Goal: Task Accomplishment & Management: Use online tool/utility

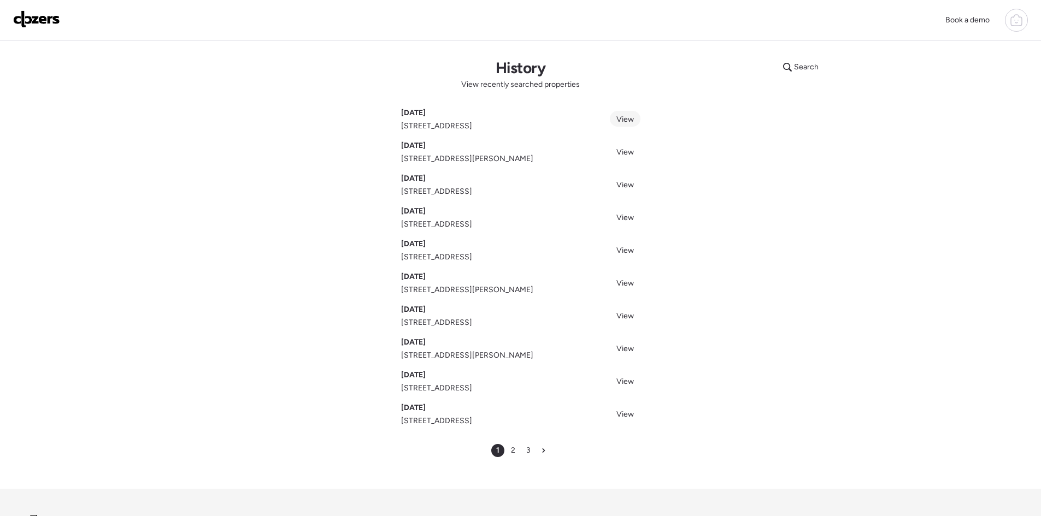
click at [628, 119] on span "View" at bounding box center [624, 119] width 17 height 9
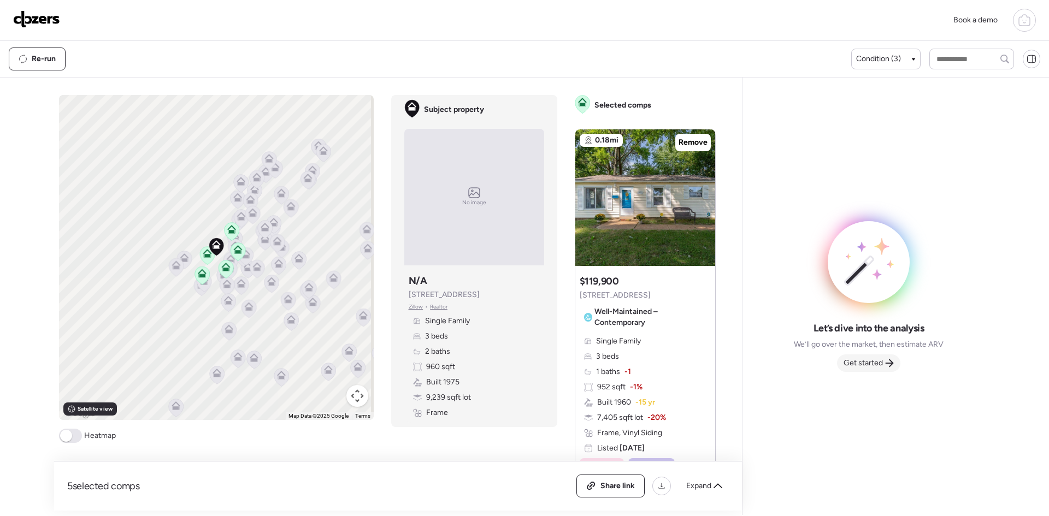
click at [887, 360] on icon at bounding box center [889, 363] width 9 height 9
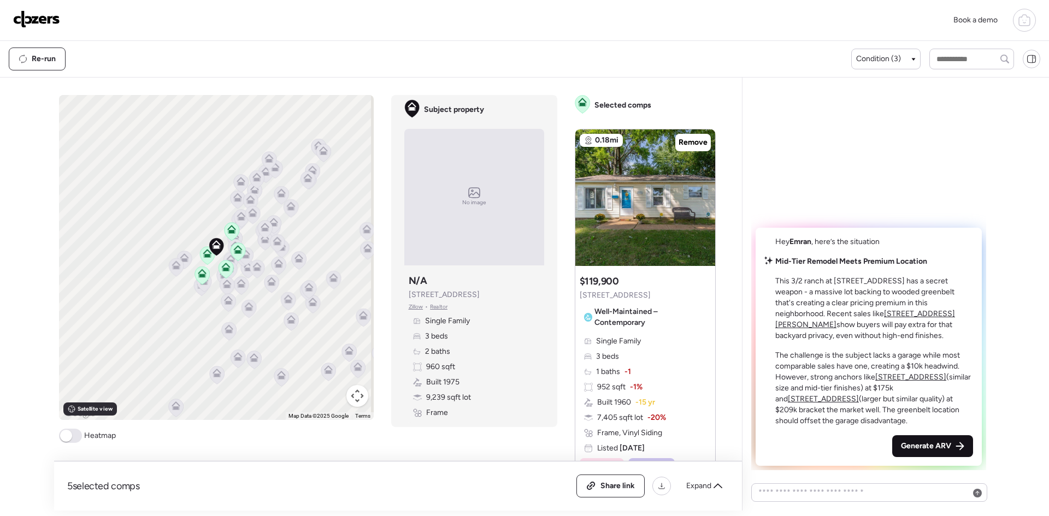
click at [933, 448] on span "Generate ARV" at bounding box center [926, 446] width 50 height 11
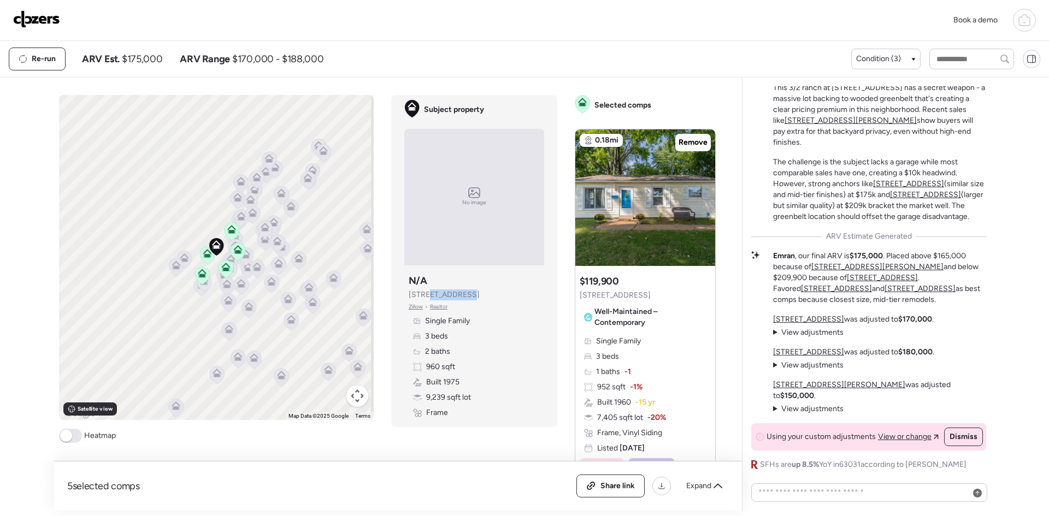
drag, startPoint x: 462, startPoint y: 297, endPoint x: 424, endPoint y: 292, distance: 38.6
click at [424, 292] on span "2537 Clovermere Ct" at bounding box center [444, 295] width 71 height 11
copy span "Clovermere"
click at [55, 19] on img at bounding box center [36, 18] width 47 height 17
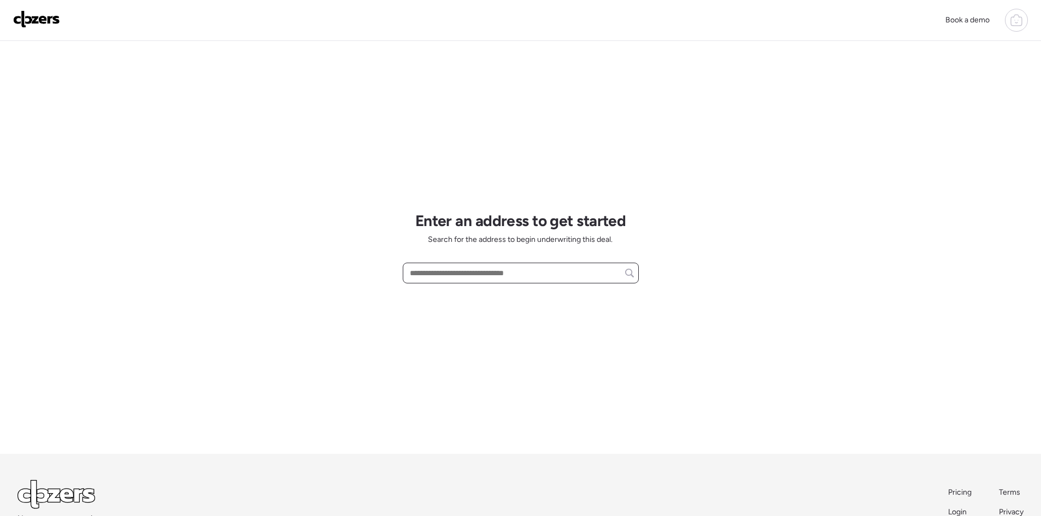
click at [474, 270] on input "text" at bounding box center [521, 273] width 226 height 15
paste input "**********"
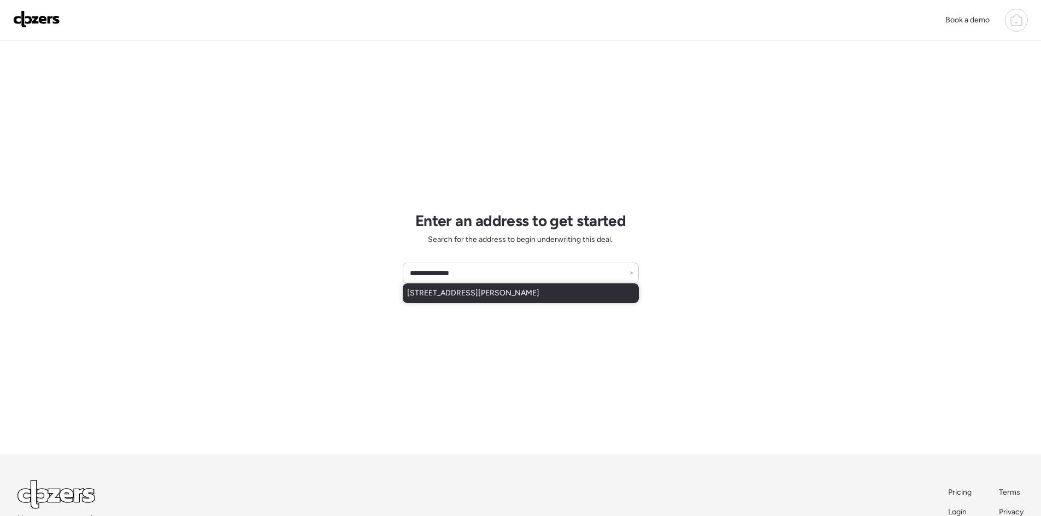
click at [546, 293] on div "[STREET_ADDRESS][PERSON_NAME]" at bounding box center [521, 294] width 236 height 20
type input "**********"
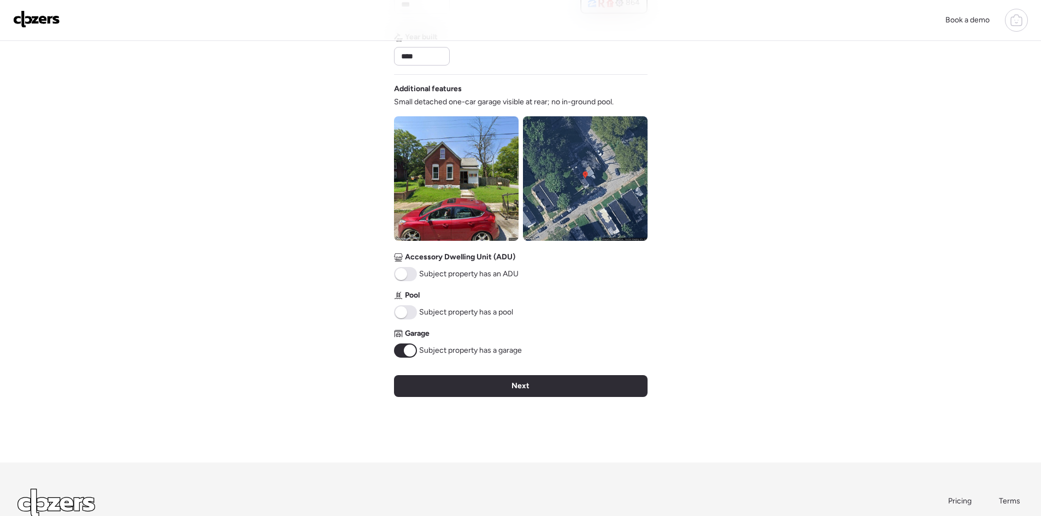
scroll to position [328, 0]
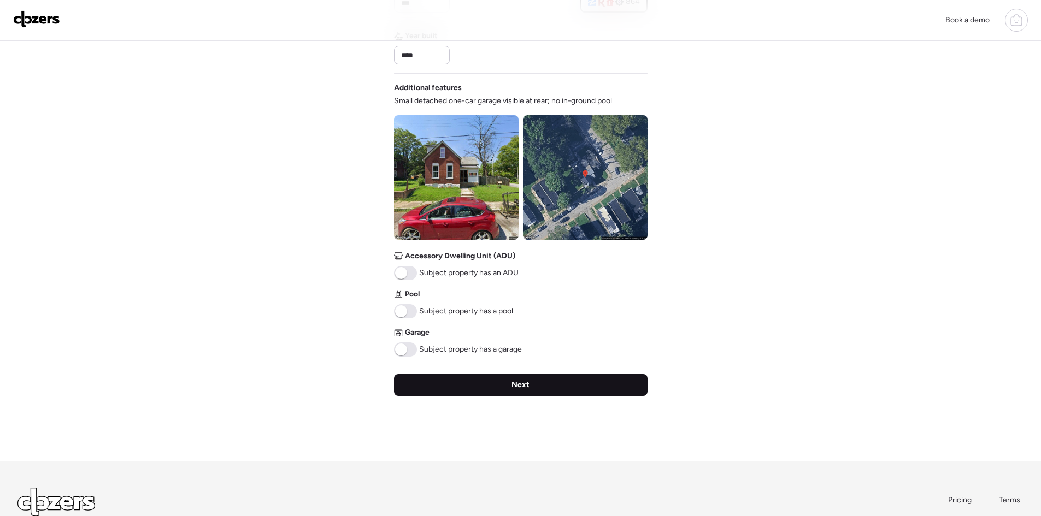
click at [516, 388] on span "Next" at bounding box center [520, 385] width 18 height 11
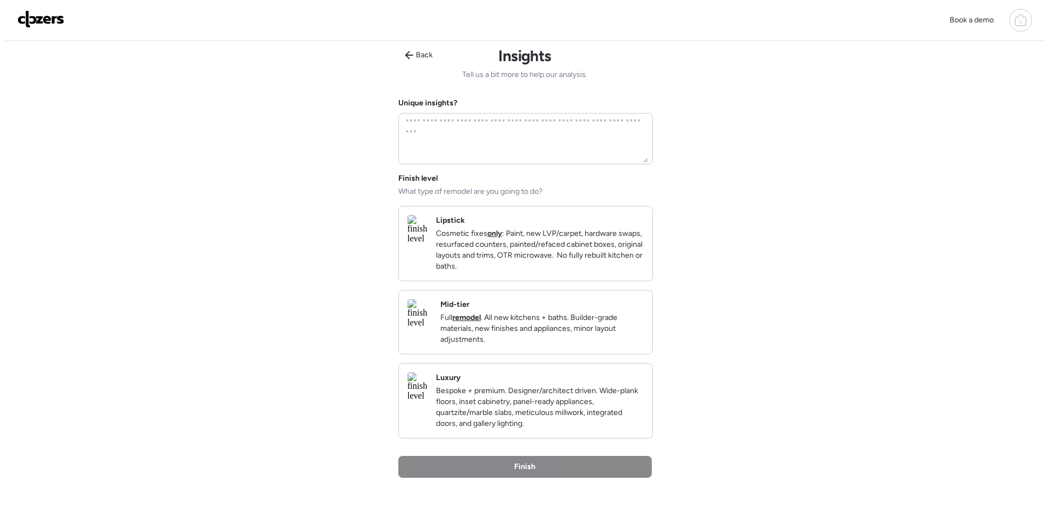
scroll to position [0, 0]
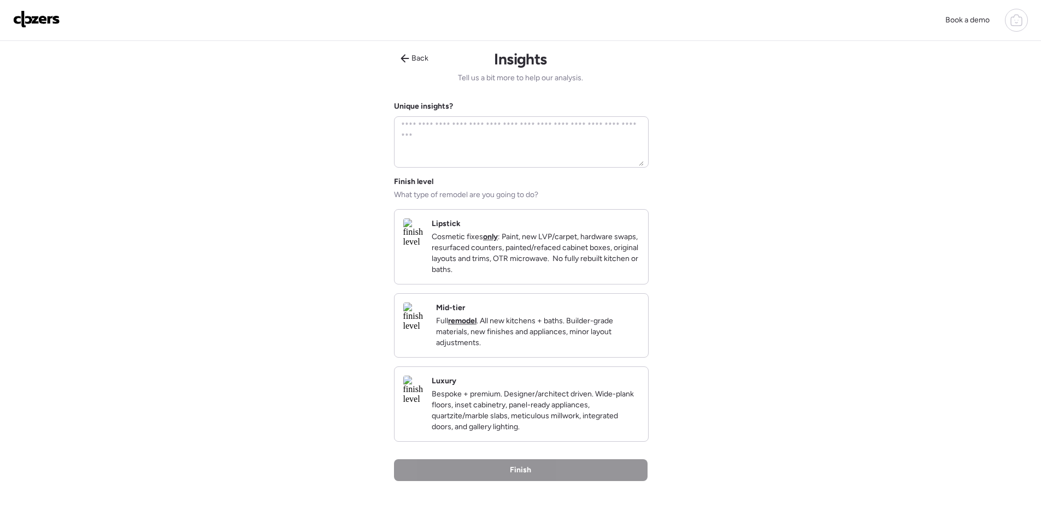
click at [599, 349] on p "Full remodel . All new kitchens + baths. Builder-grade materials, new finishes …" at bounding box center [537, 332] width 203 height 33
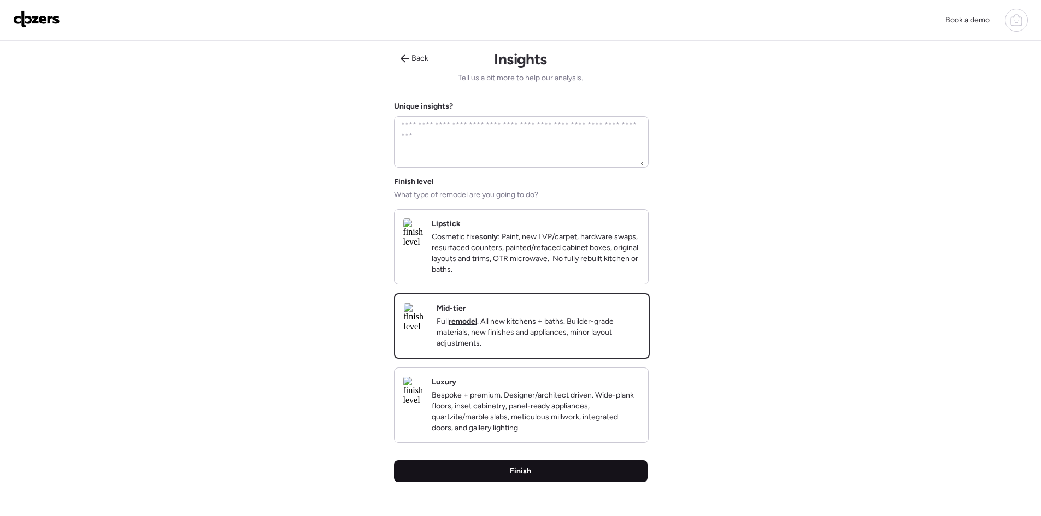
click at [581, 482] on div "Finish" at bounding box center [521, 472] width 254 height 22
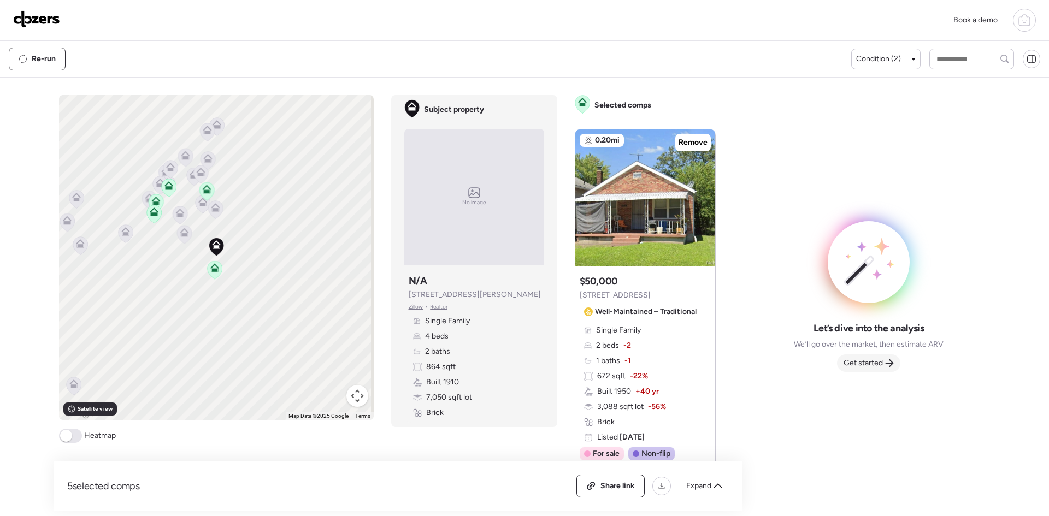
click at [887, 360] on icon at bounding box center [889, 363] width 9 height 9
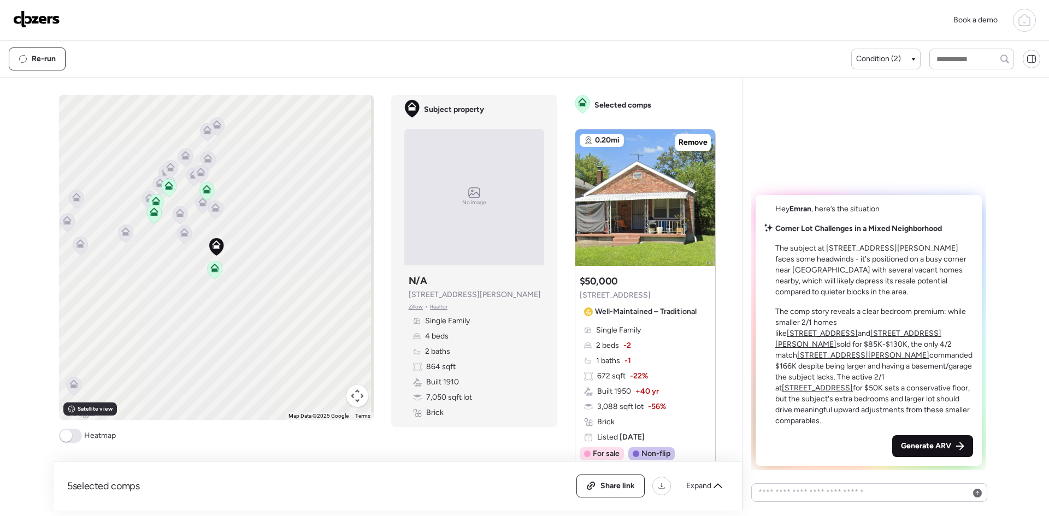
click at [952, 446] on div "Generate ARV" at bounding box center [932, 446] width 81 height 22
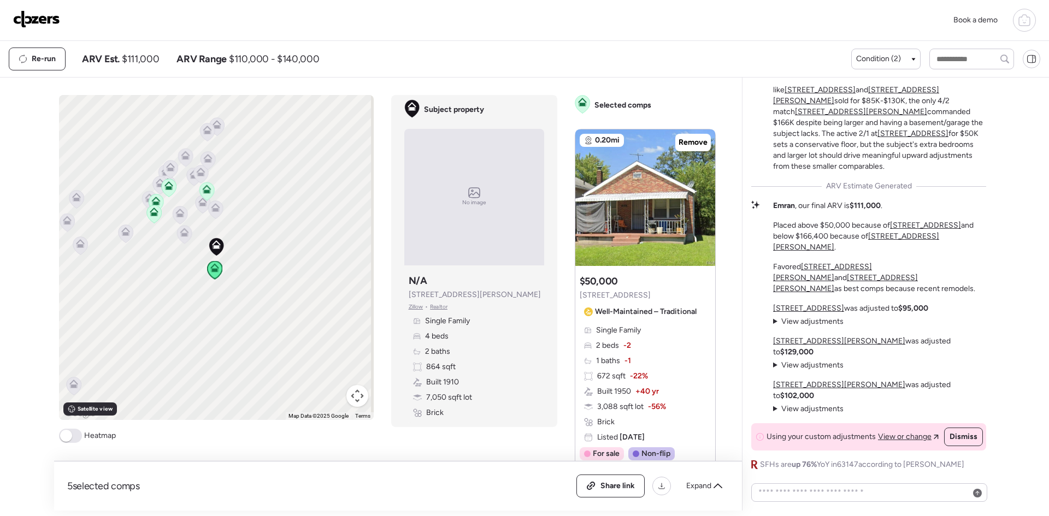
click at [691, 190] on div at bounding box center [645, 197] width 140 height 137
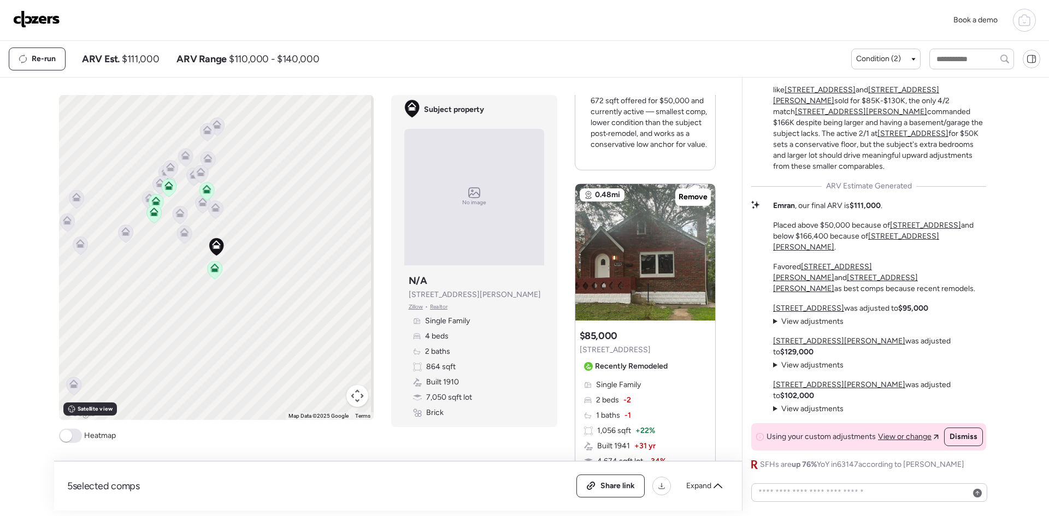
scroll to position [516, 0]
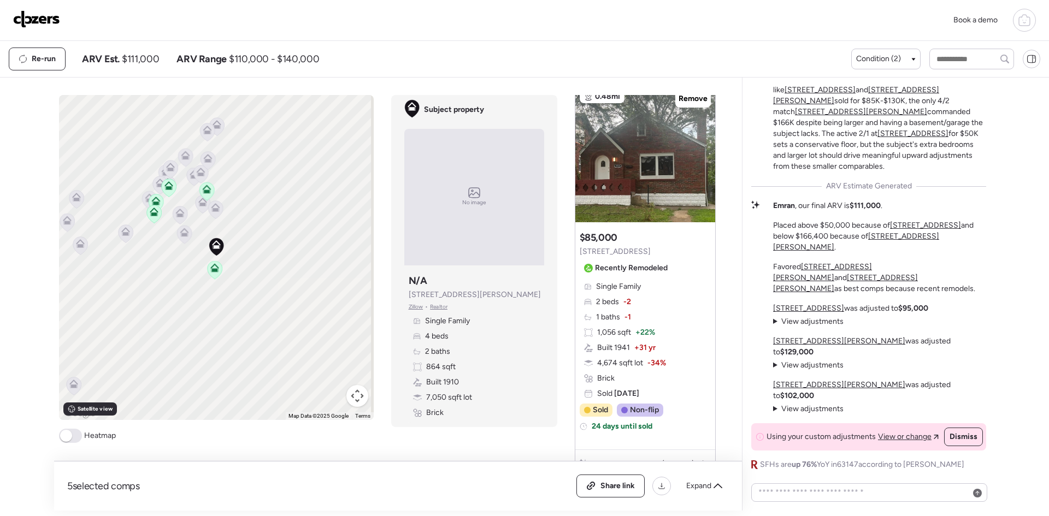
click at [214, 210] on icon at bounding box center [214, 209] width 7 height 3
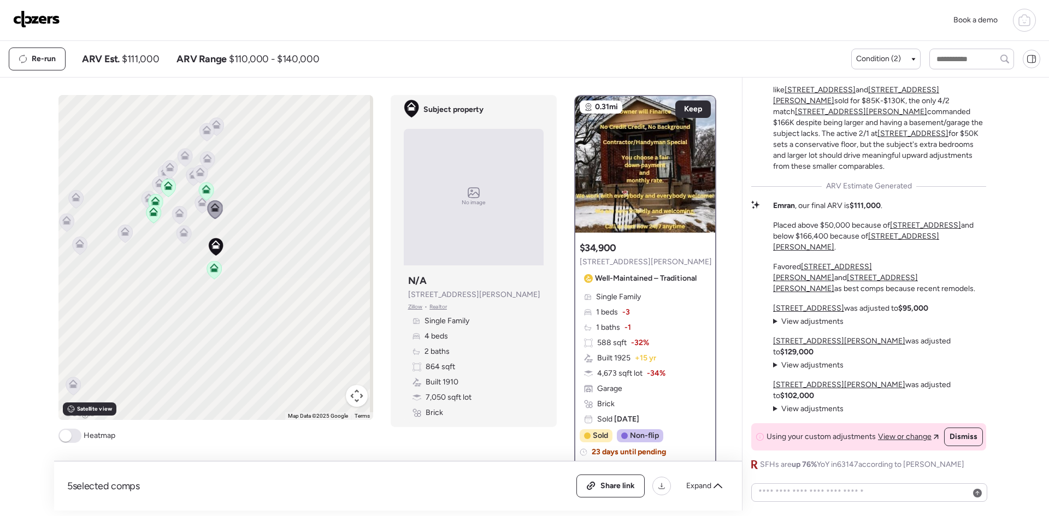
scroll to position [0, 0]
click at [179, 239] on icon at bounding box center [183, 235] width 15 height 18
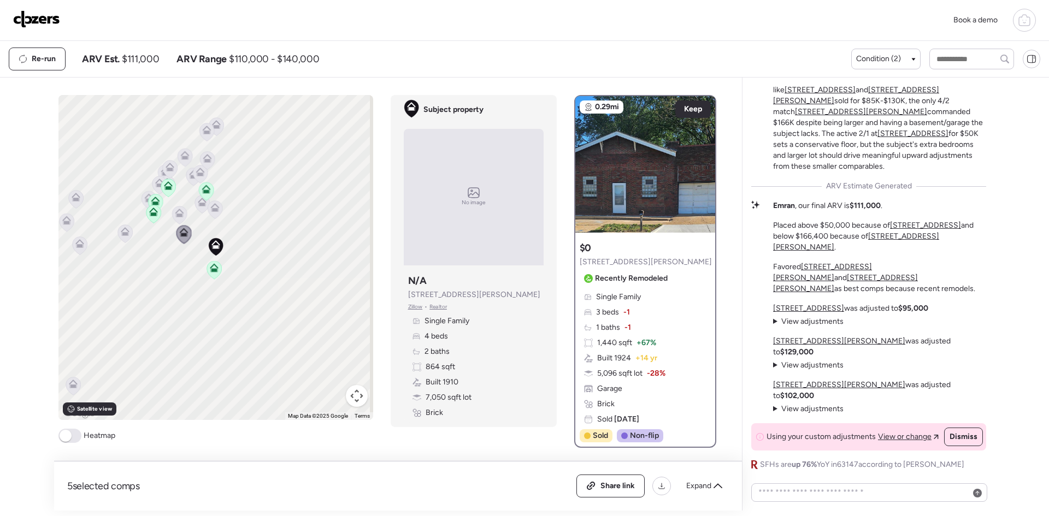
click at [198, 206] on icon at bounding box center [201, 204] width 7 height 3
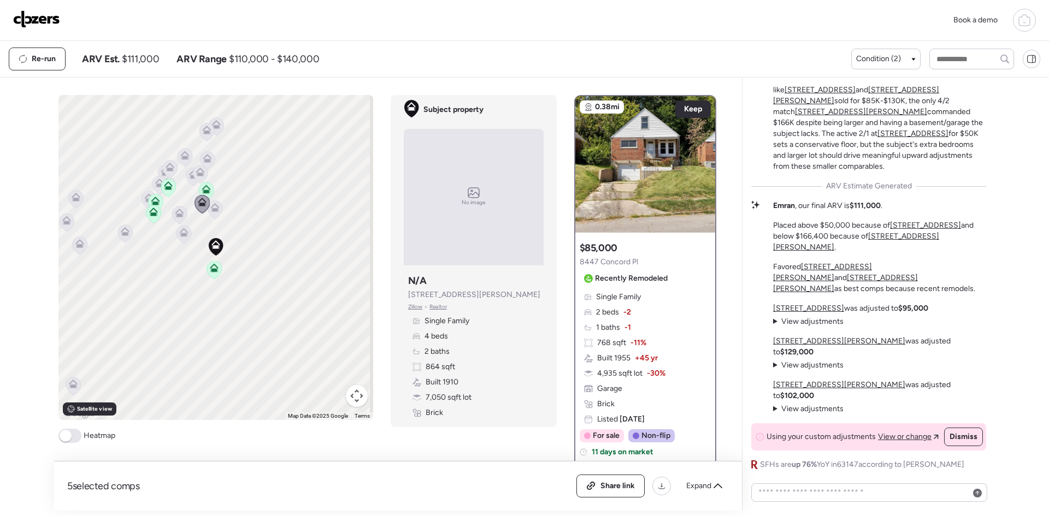
click at [204, 190] on icon at bounding box center [205, 191] width 7 height 3
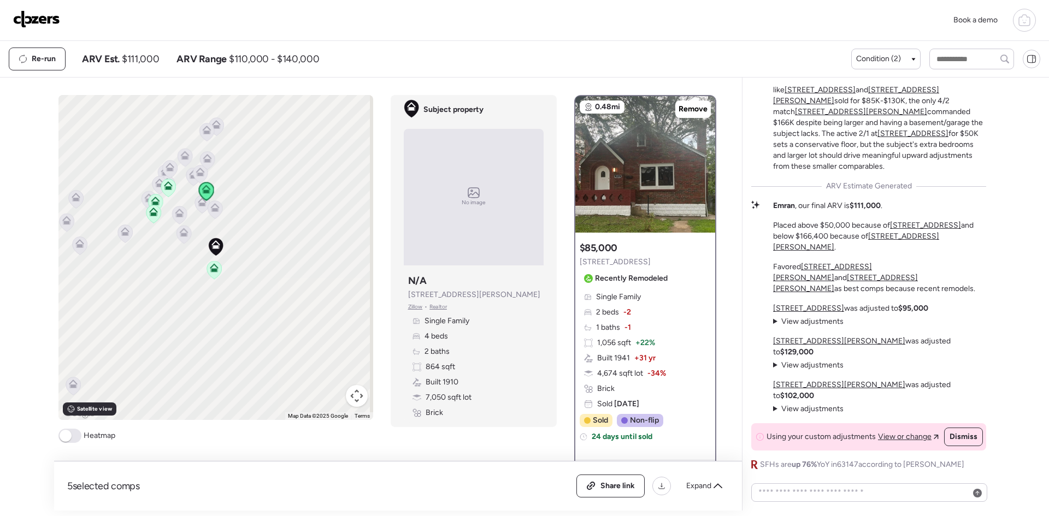
click at [179, 211] on icon at bounding box center [179, 213] width 9 height 9
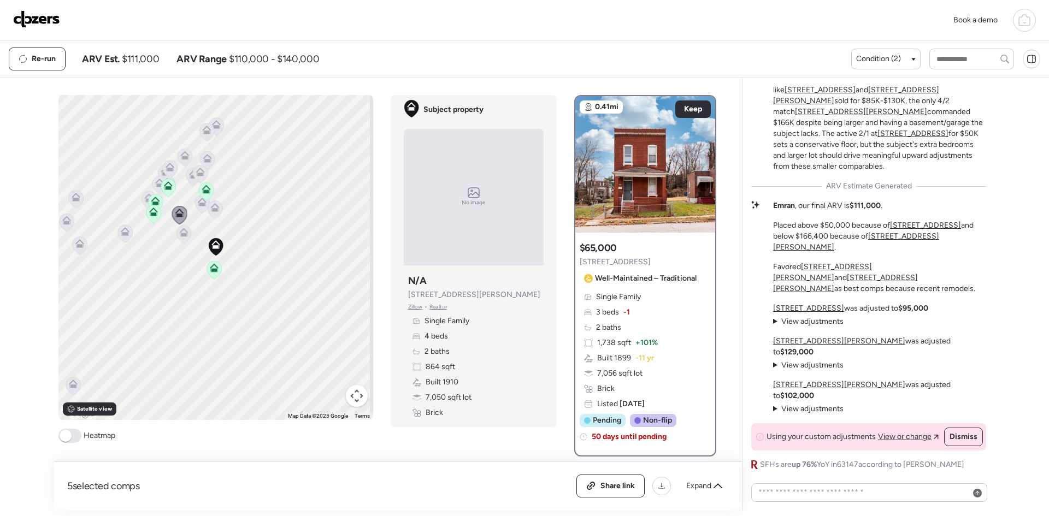
click at [179, 229] on icon at bounding box center [183, 232] width 9 height 9
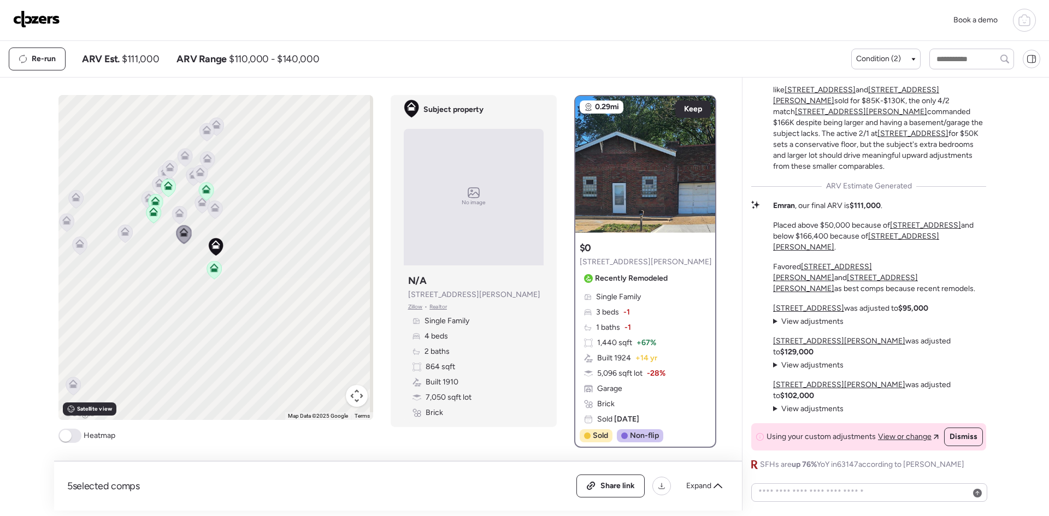
click at [198, 201] on div at bounding box center [205, 192] width 15 height 20
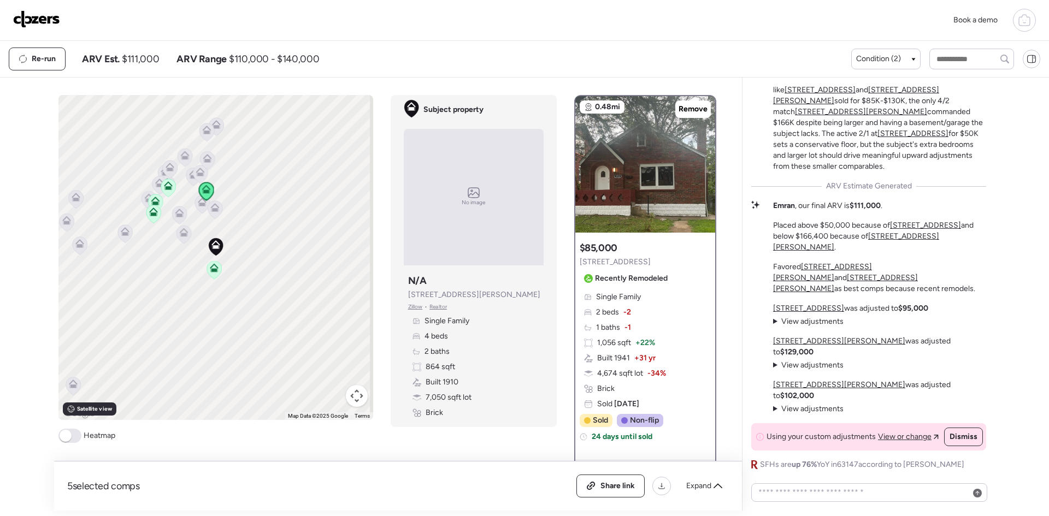
click at [199, 168] on icon at bounding box center [206, 160] width 15 height 19
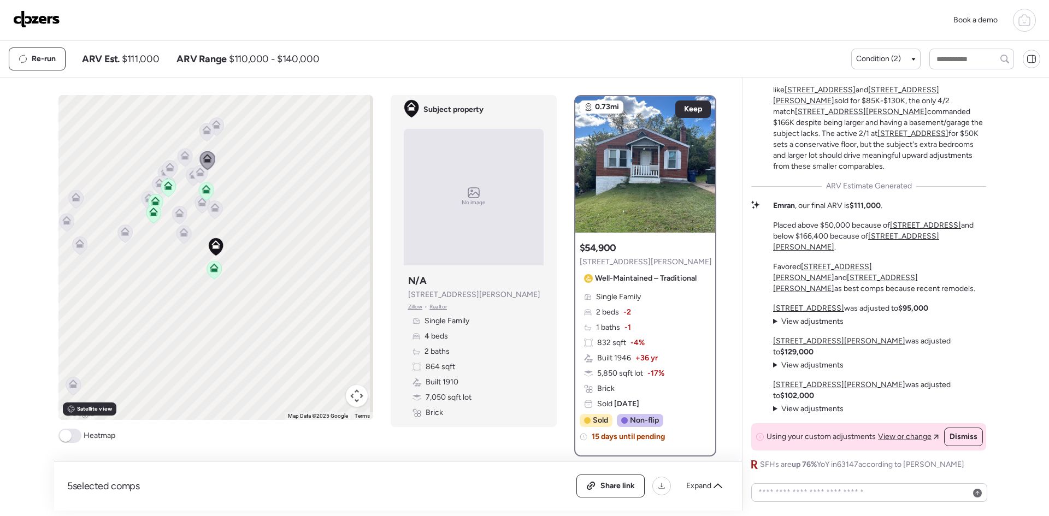
click at [197, 174] on icon at bounding box center [199, 174] width 7 height 3
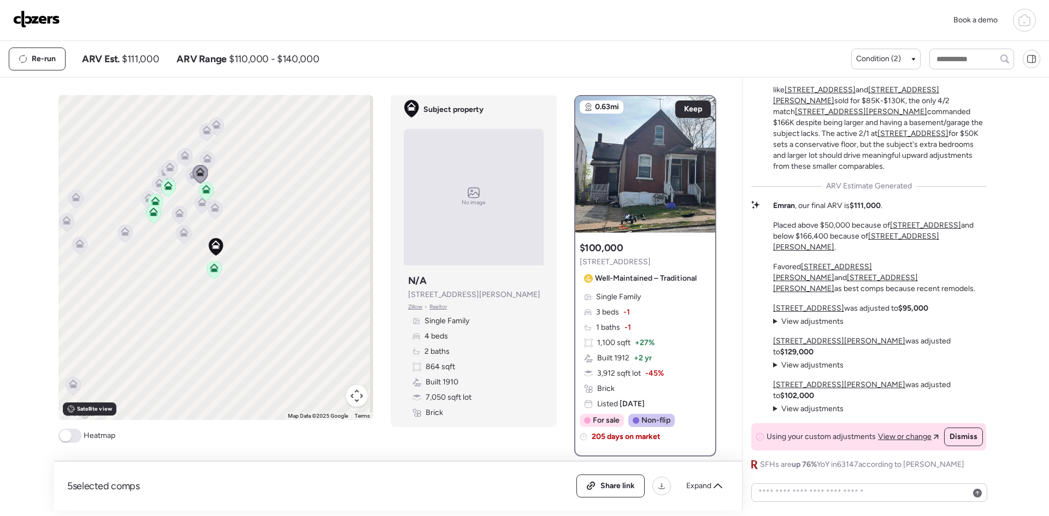
click at [189, 176] on icon at bounding box center [193, 174] width 9 height 9
